Goal: Find specific page/section: Find specific page/section

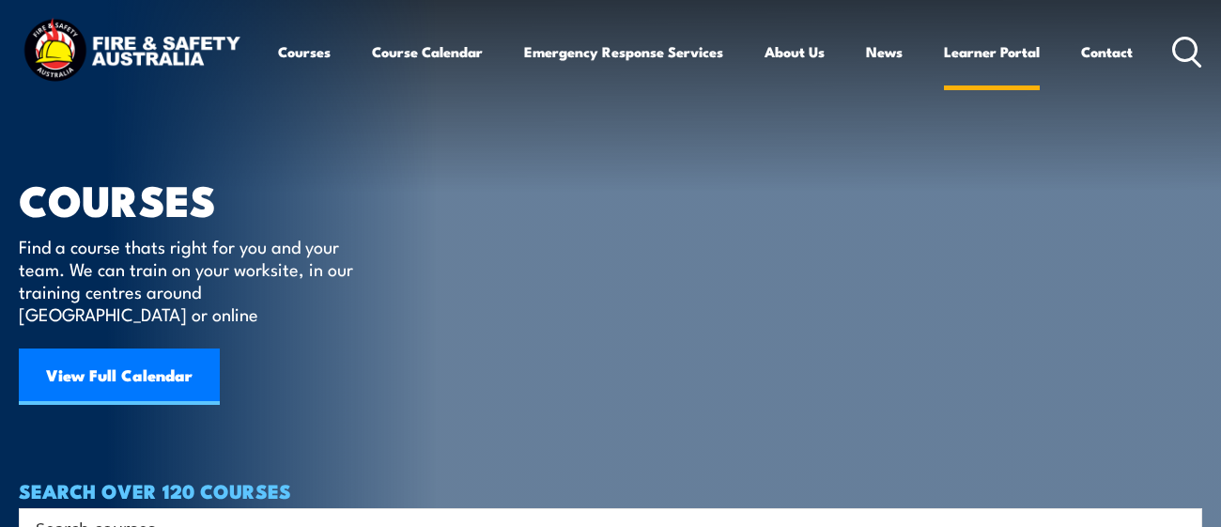
click at [993, 47] on link "Learner Portal" at bounding box center [992, 51] width 96 height 45
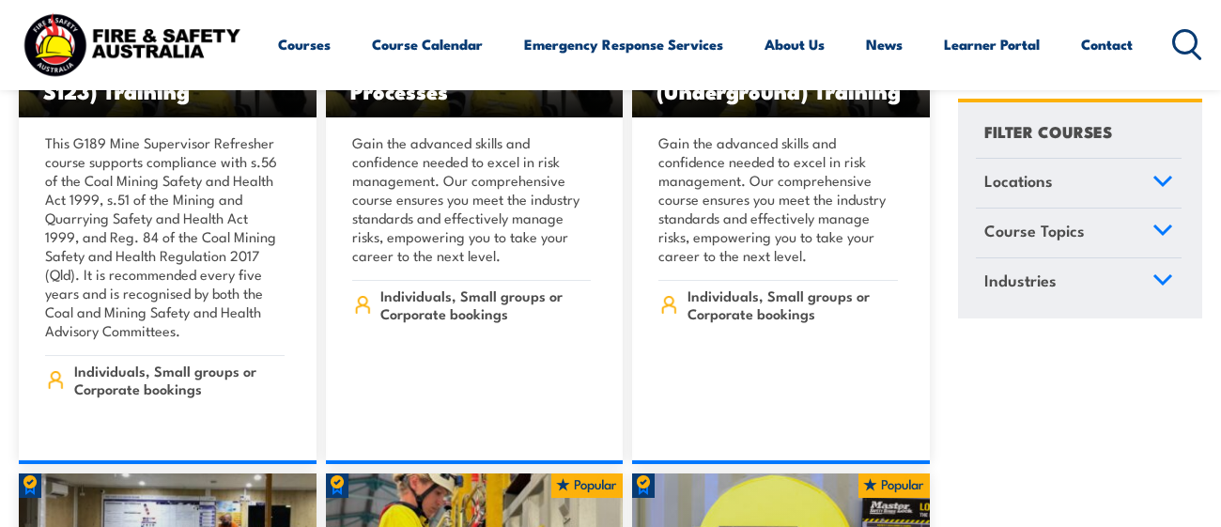
scroll to position [1153, 0]
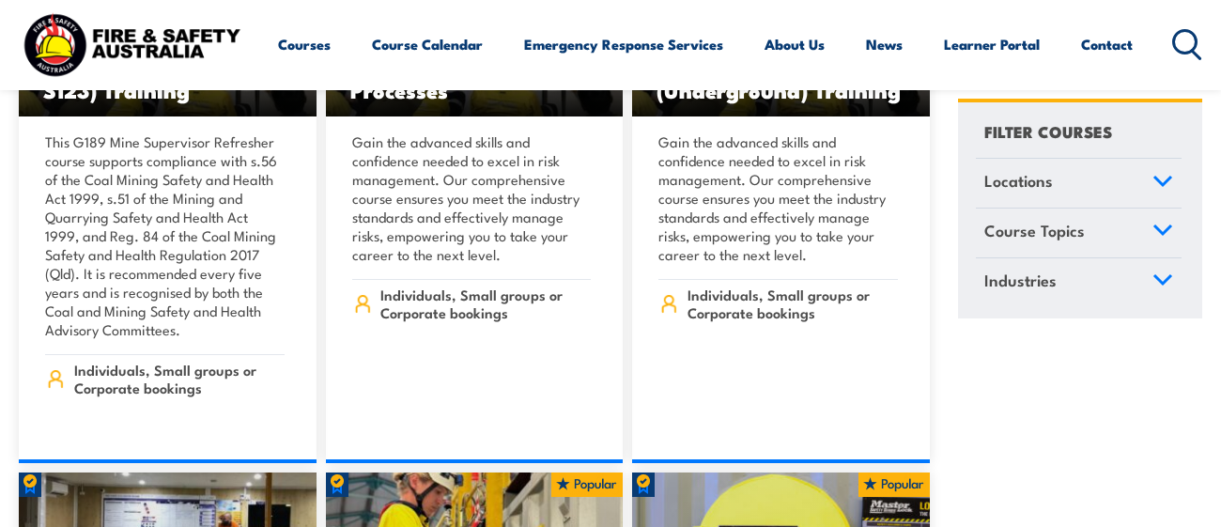
click at [1186, 47] on icon at bounding box center [1187, 44] width 30 height 31
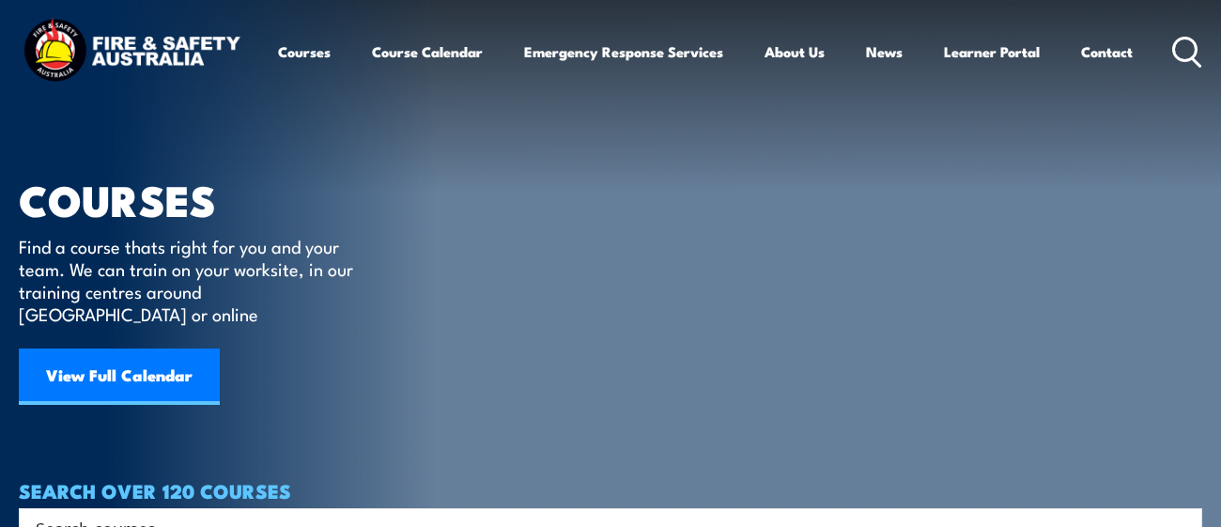
click at [1181, 57] on icon at bounding box center [1187, 52] width 30 height 31
